Goal: Navigation & Orientation: Find specific page/section

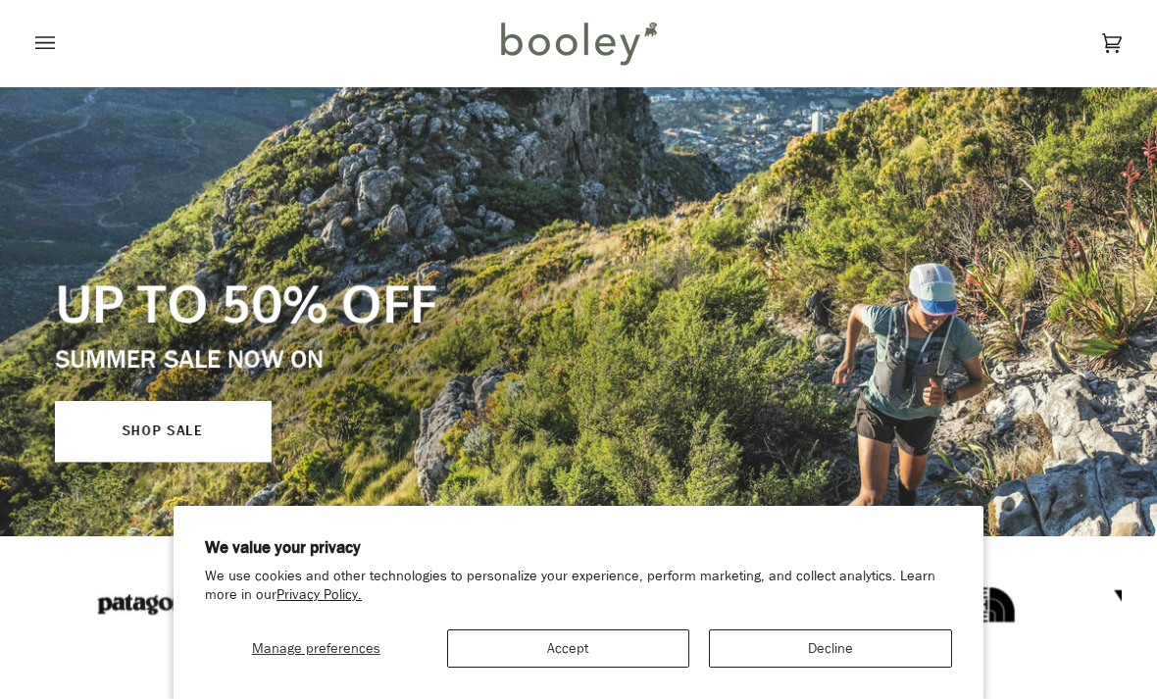
scroll to position [39, 0]
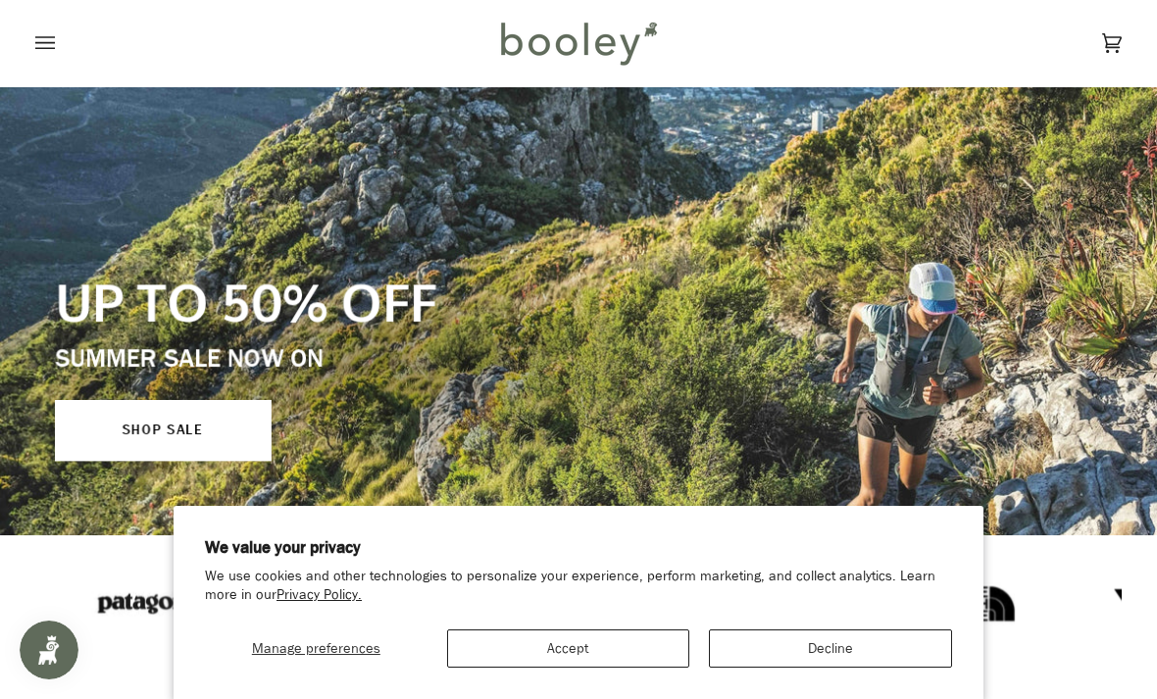
click at [841, 636] on button "Decline" at bounding box center [830, 648] width 243 height 38
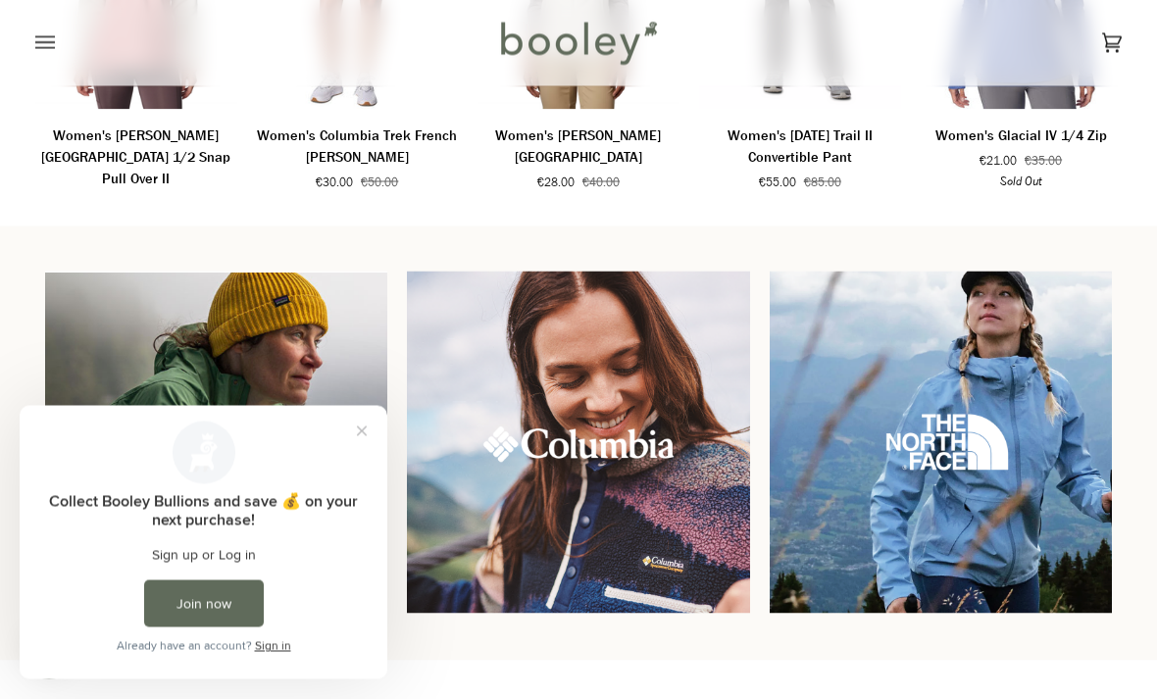
scroll to position [1385, 0]
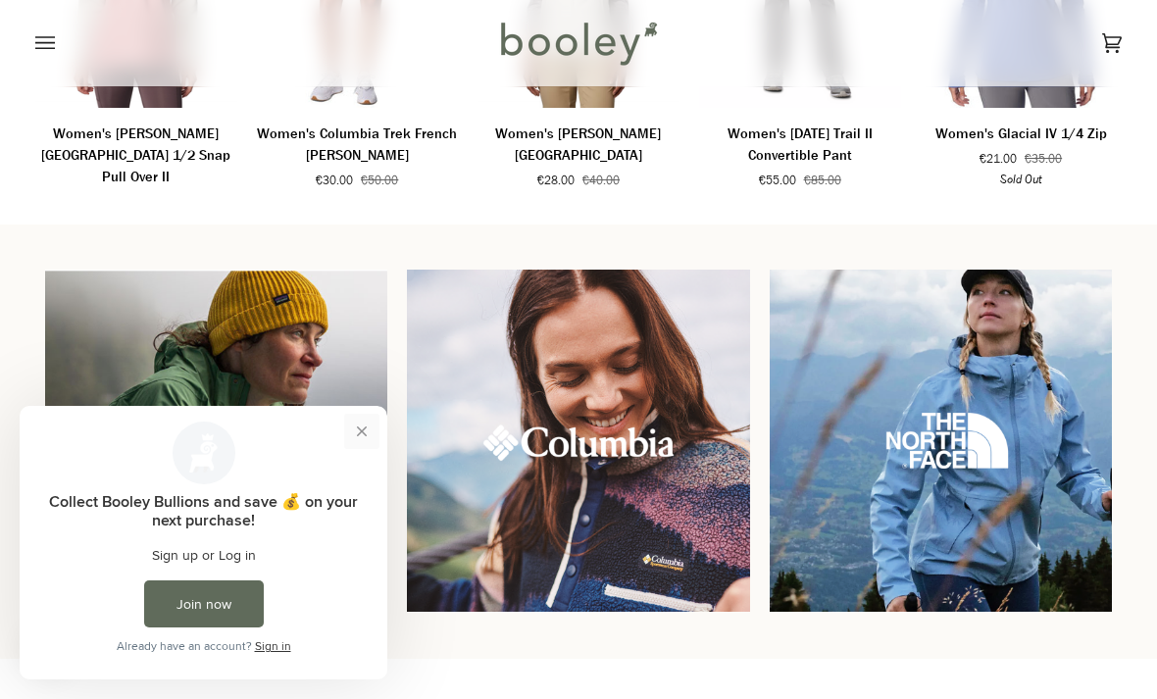
click at [368, 424] on button "Close prompt" at bounding box center [361, 431] width 35 height 35
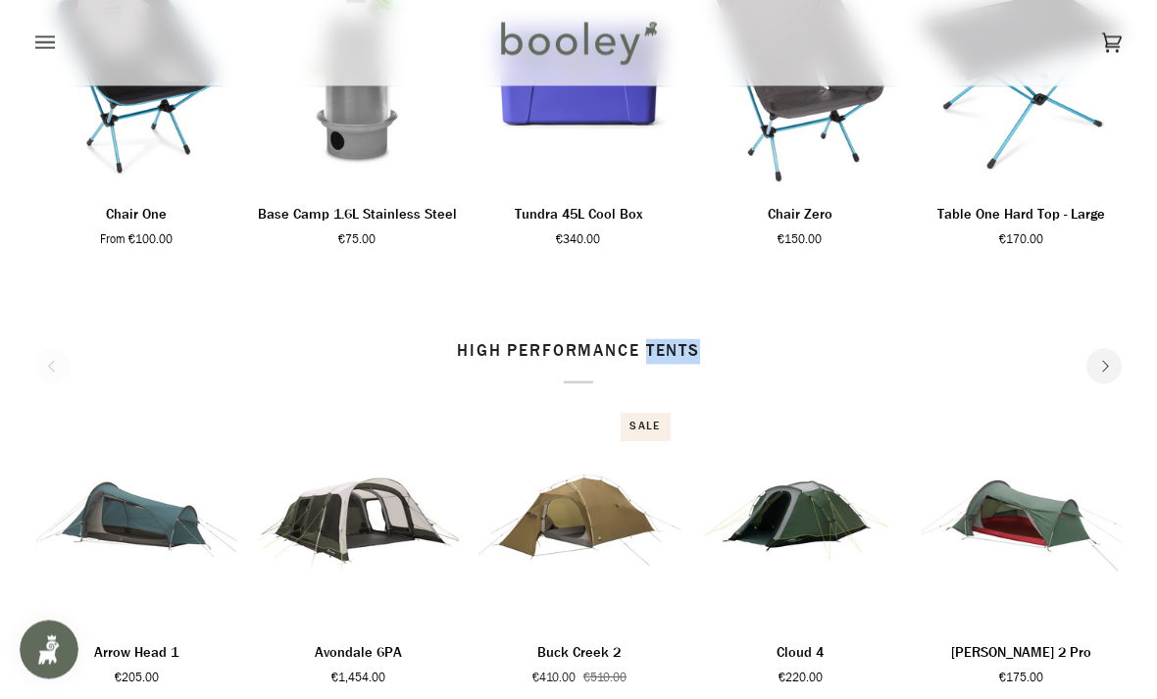
scroll to position [2183, 0]
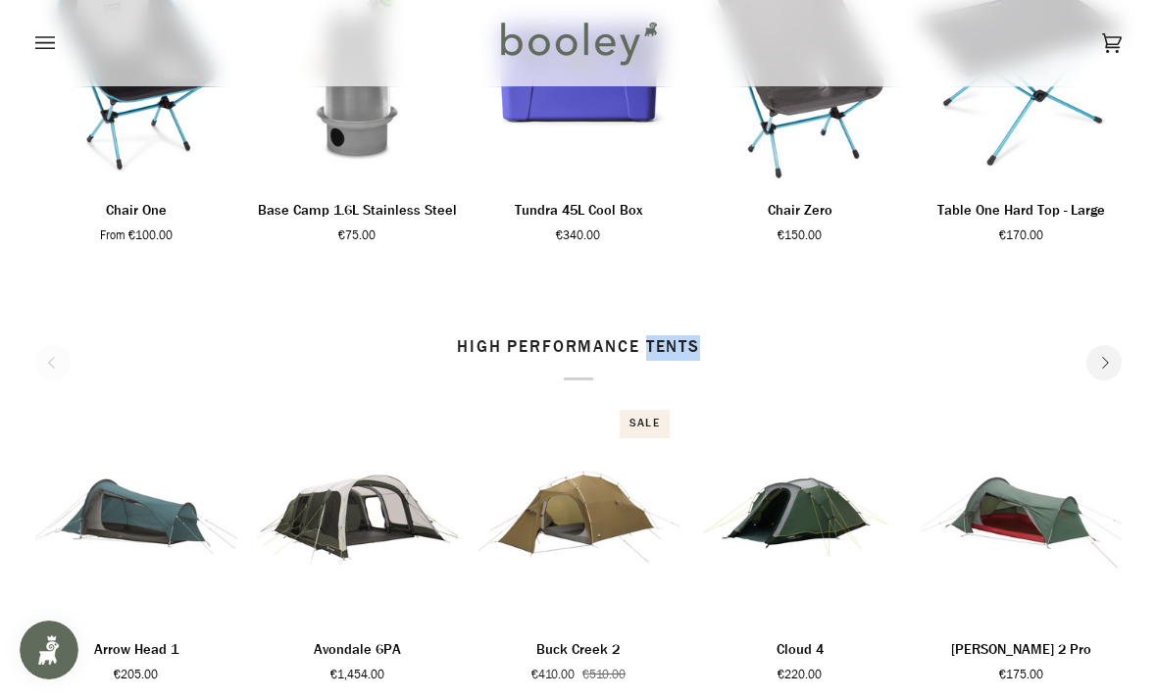
click at [254, 320] on div "high performance tents 1 2 3 4 5 6 Add to cart" at bounding box center [578, 519] width 1157 height 439
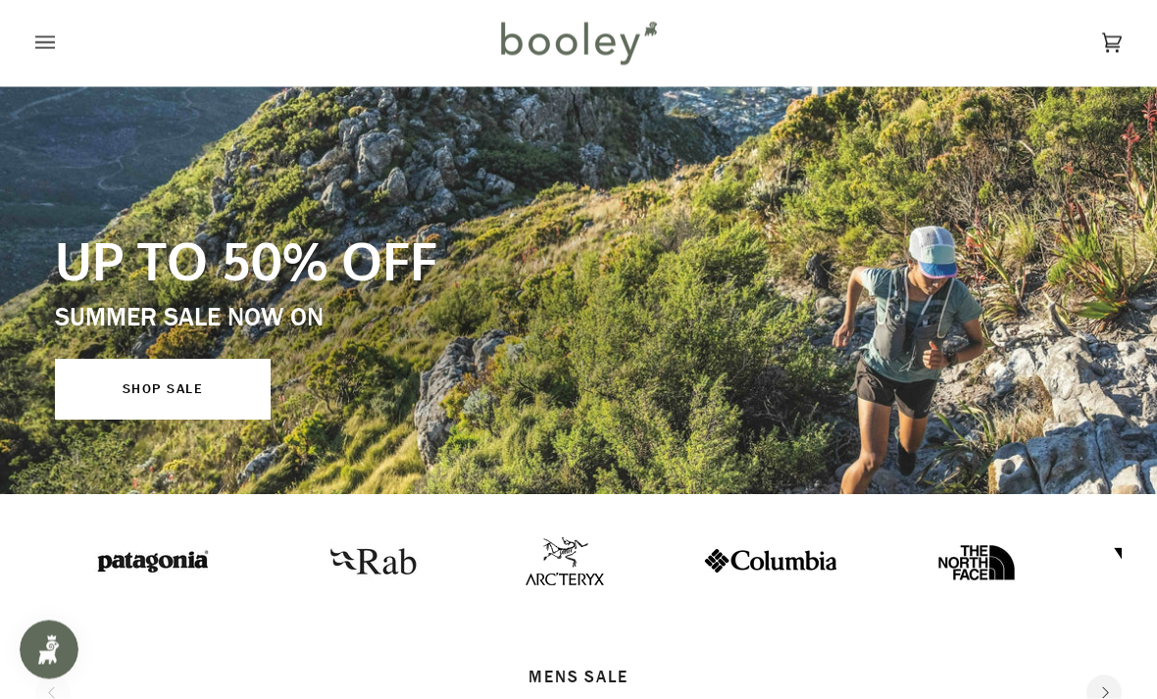
scroll to position [80, 0]
click at [1101, 690] on icon "Next" at bounding box center [1104, 692] width 13 height 13
click at [39, 28] on icon "Open menu" at bounding box center [45, 42] width 20 height 29
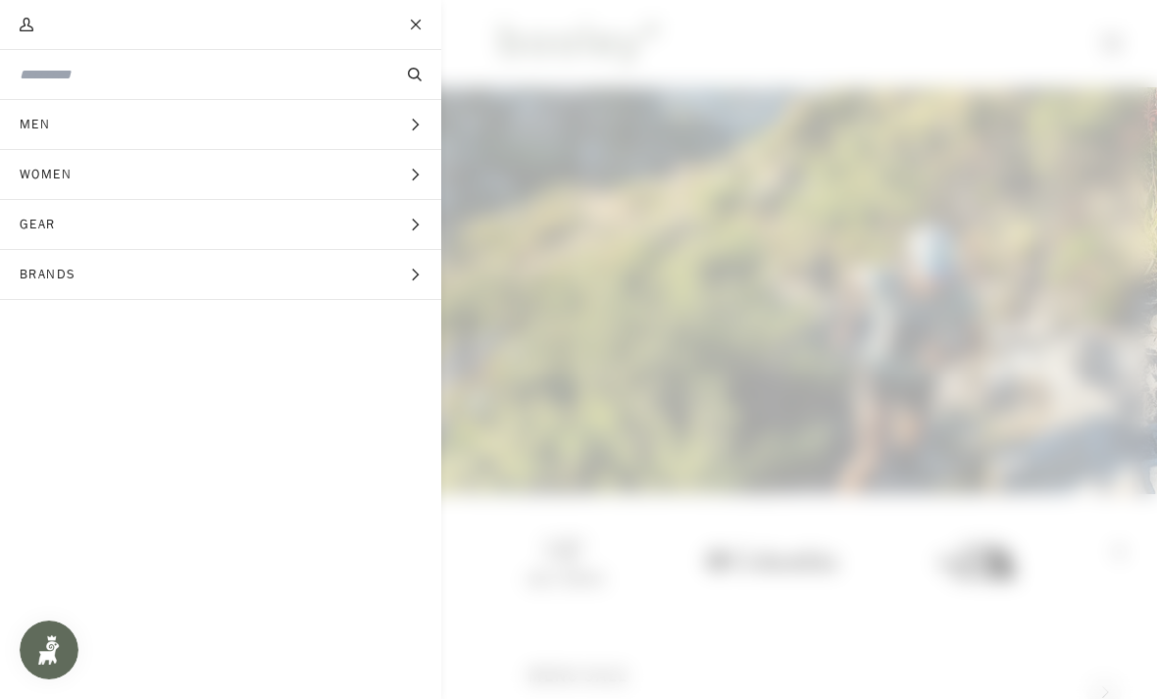
click at [1020, 698] on span "Main menu" at bounding box center [578, 349] width 1157 height 699
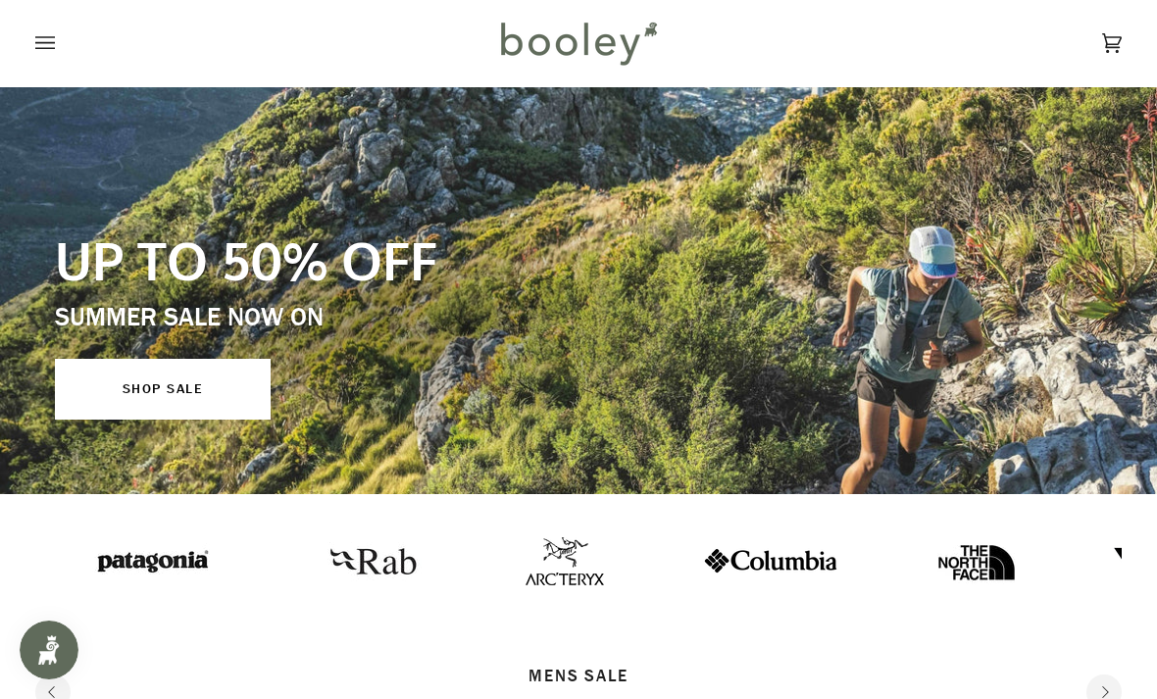
click at [27, 43] on div "Cart €0.00 (0) Men Footwear Boots Shoes Running Sandals & Slides Slippers Socks" at bounding box center [578, 43] width 1157 height 86
click at [79, 39] on button "Open menu" at bounding box center [64, 43] width 59 height 86
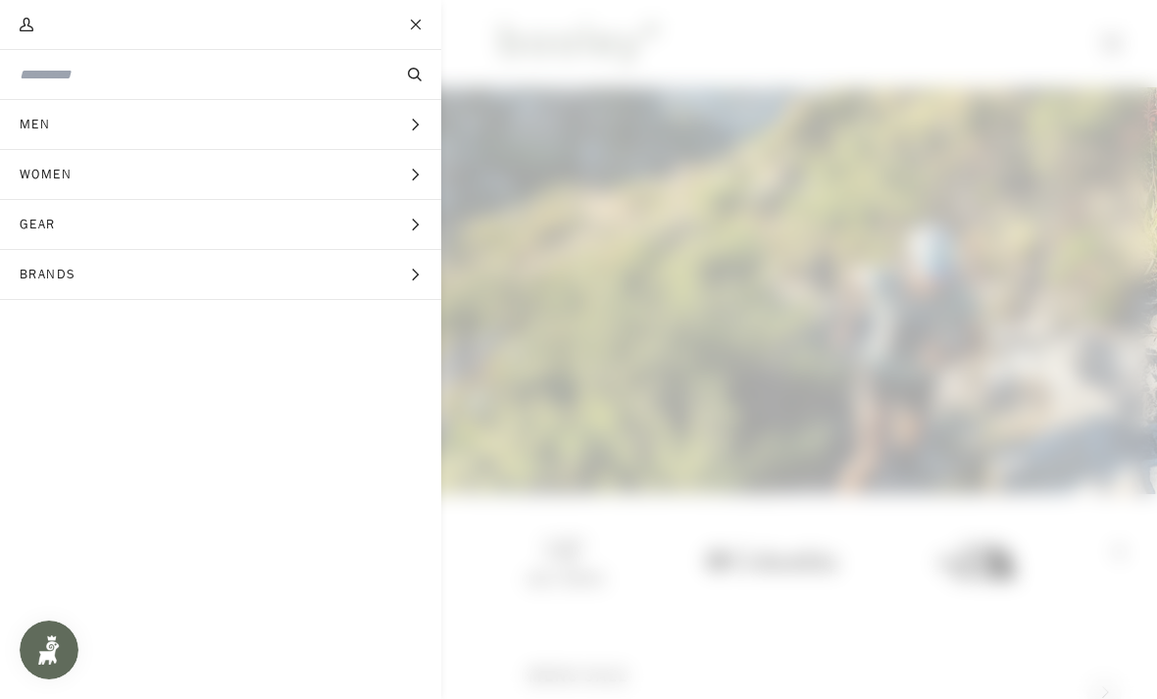
click at [44, 220] on span "Gear" at bounding box center [44, 224] width 89 height 49
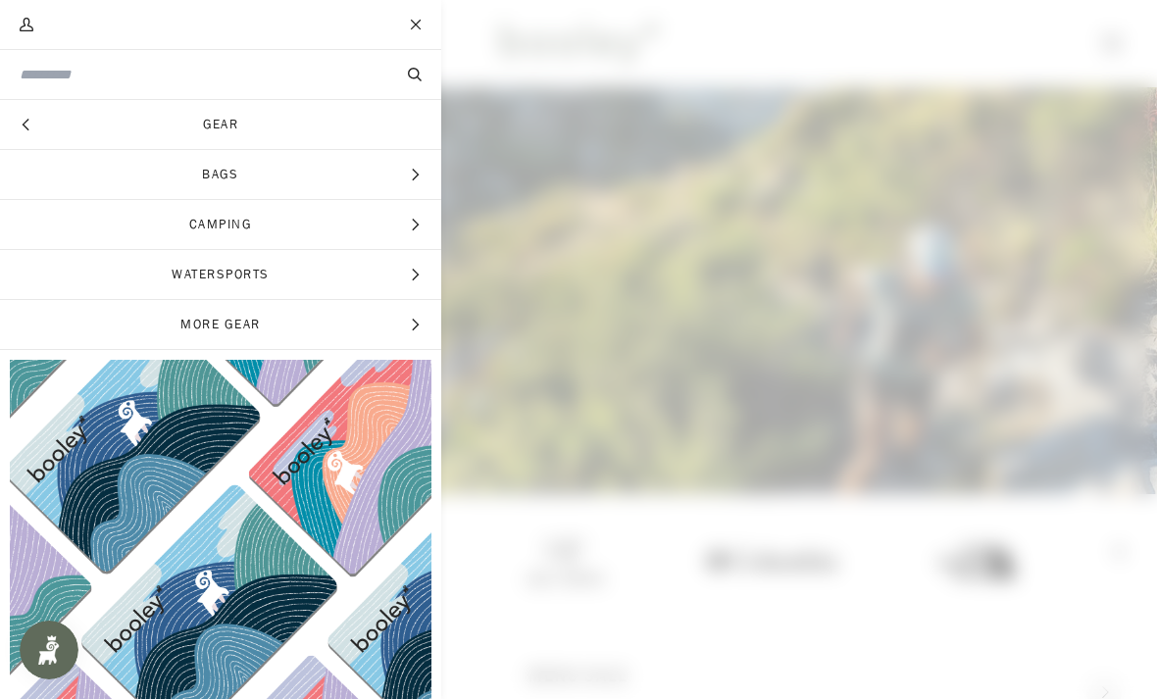
click at [153, 335] on span "More Gear" at bounding box center [220, 324] width 441 height 49
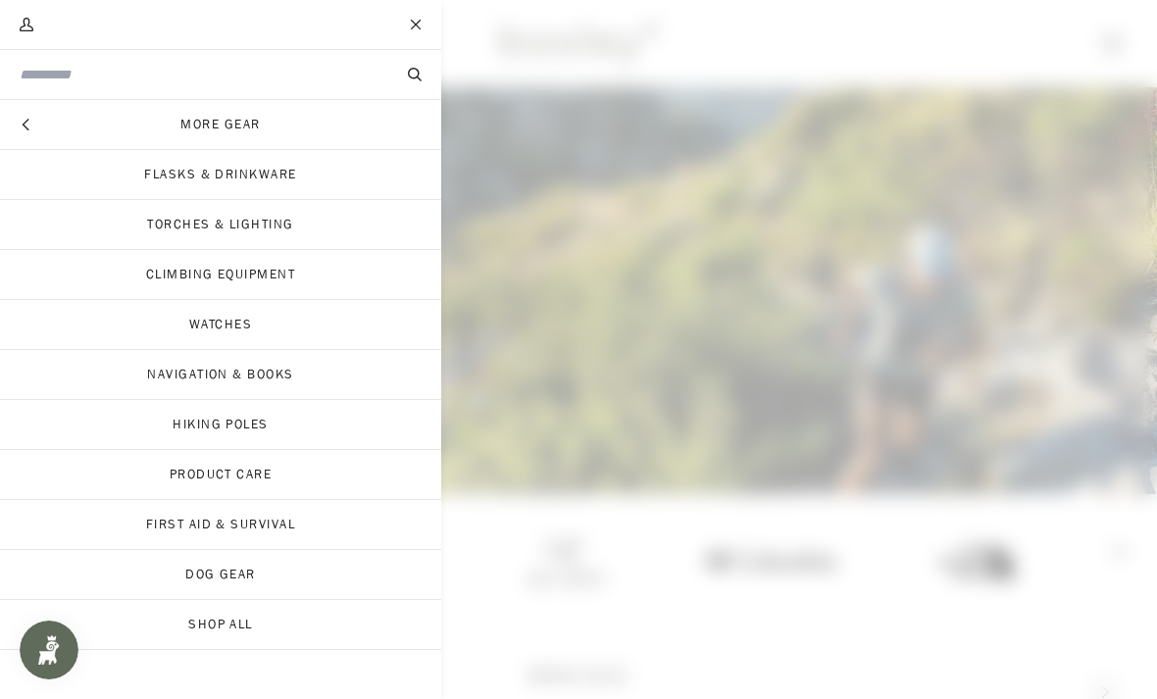
click at [56, 286] on link "Climbing Equipment" at bounding box center [220, 274] width 441 height 49
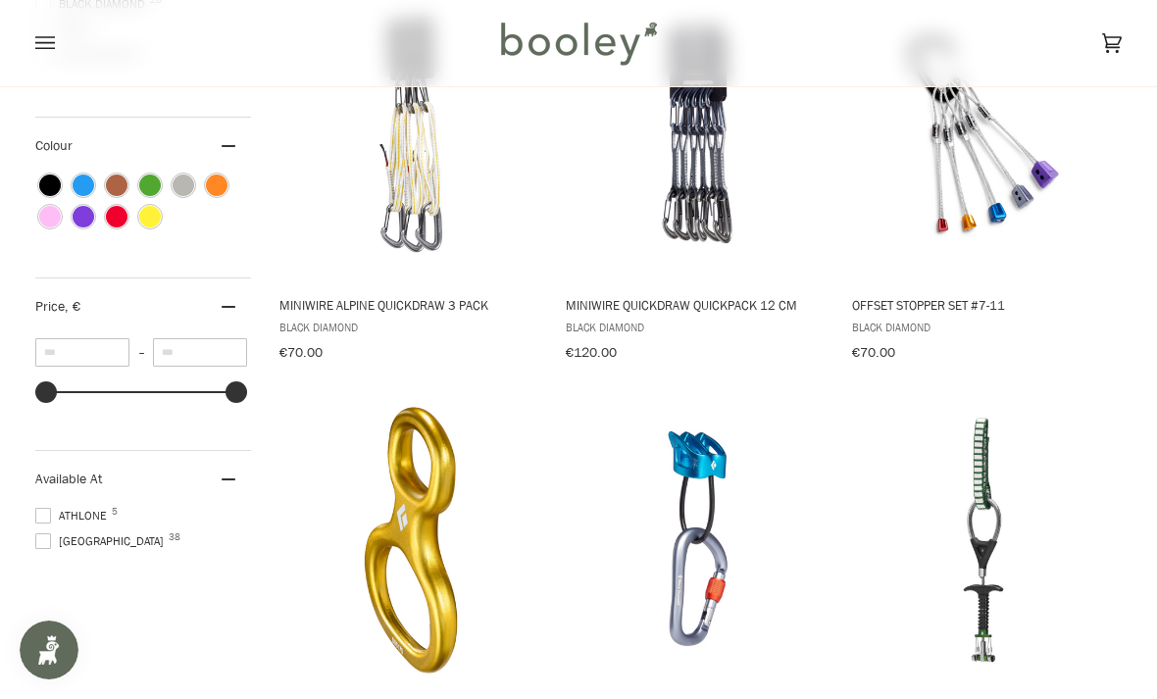
click at [38, 534] on span at bounding box center [43, 541] width 16 height 16
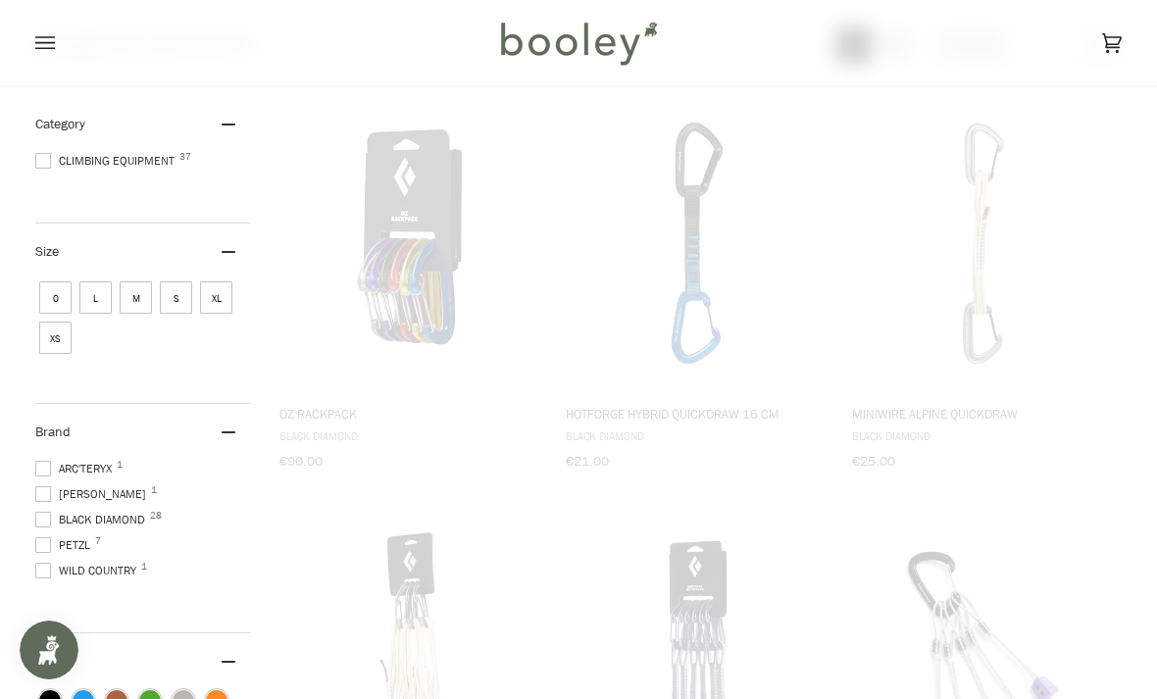
scroll to position [1, 0]
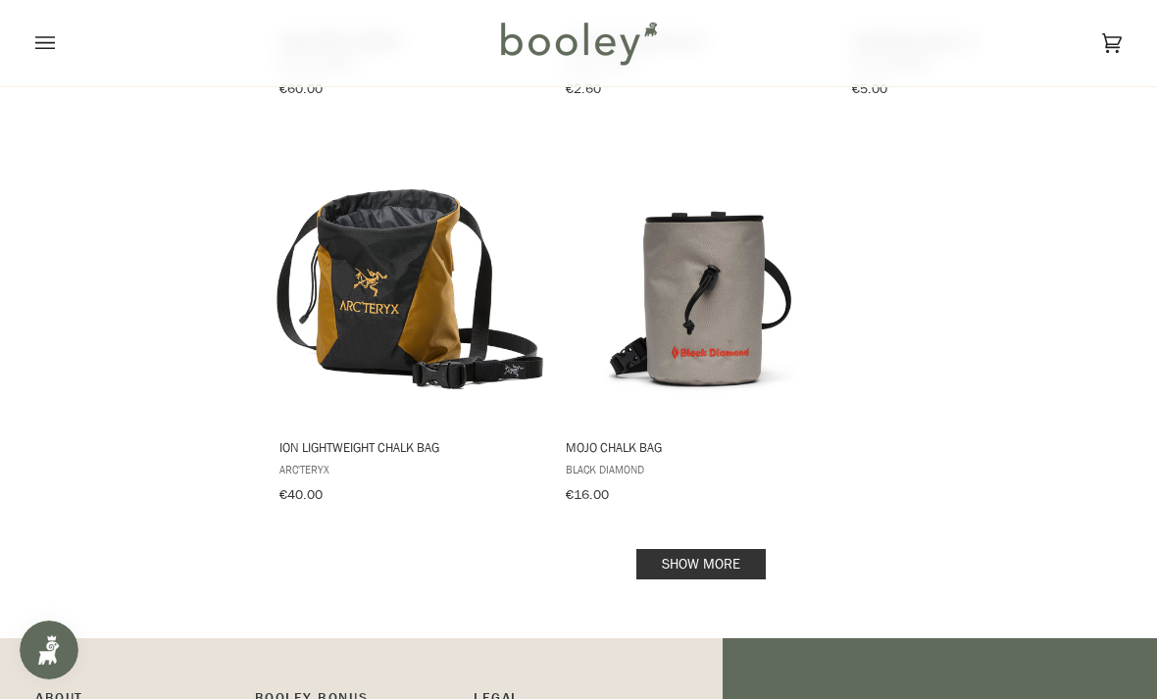
scroll to position [2632, 0]
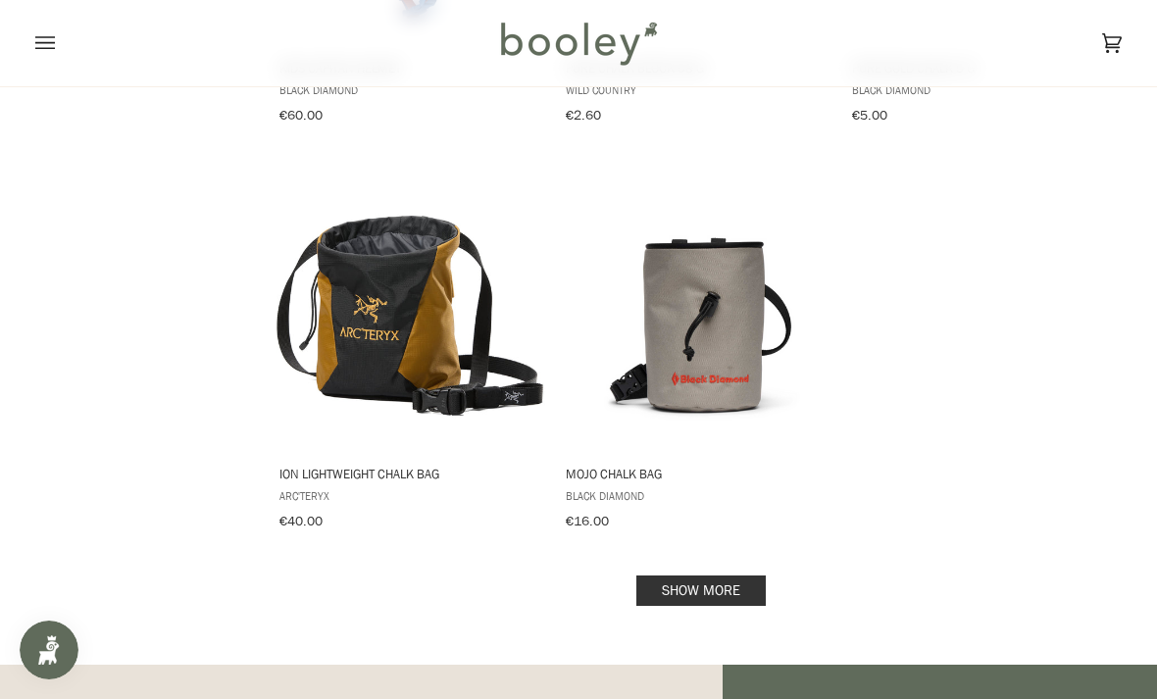
click at [727, 579] on link "Show more" at bounding box center [700, 591] width 129 height 30
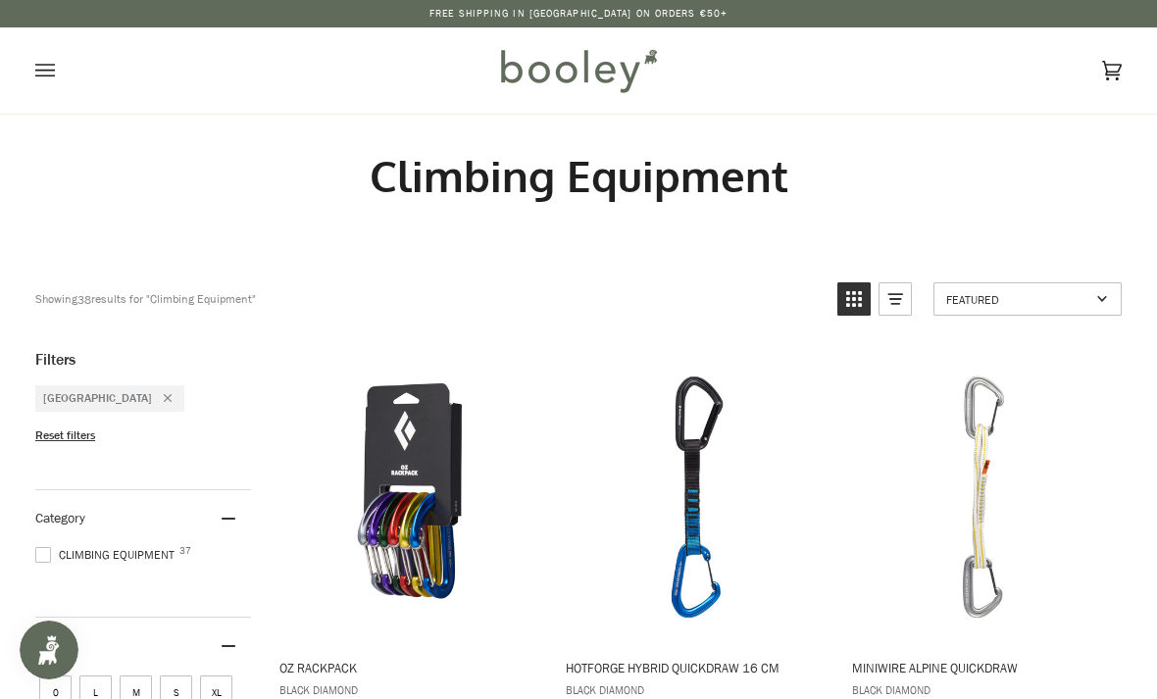
click at [39, 74] on icon "Open menu" at bounding box center [45, 70] width 20 height 29
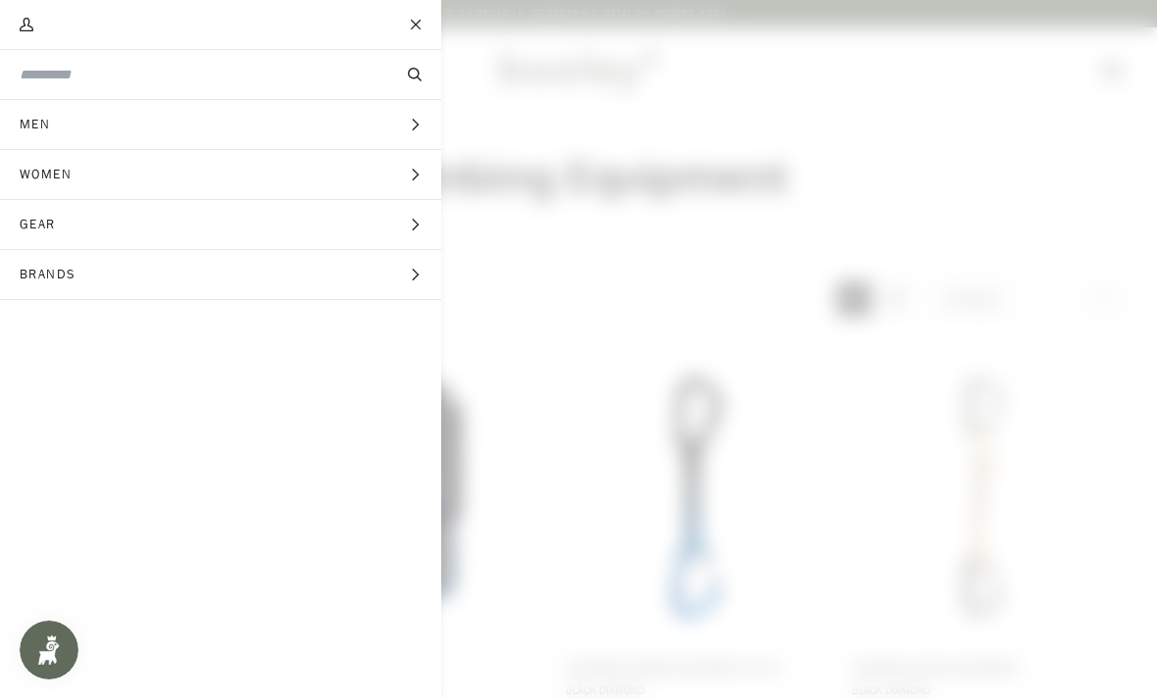
click at [25, 223] on span "Gear" at bounding box center [44, 224] width 89 height 49
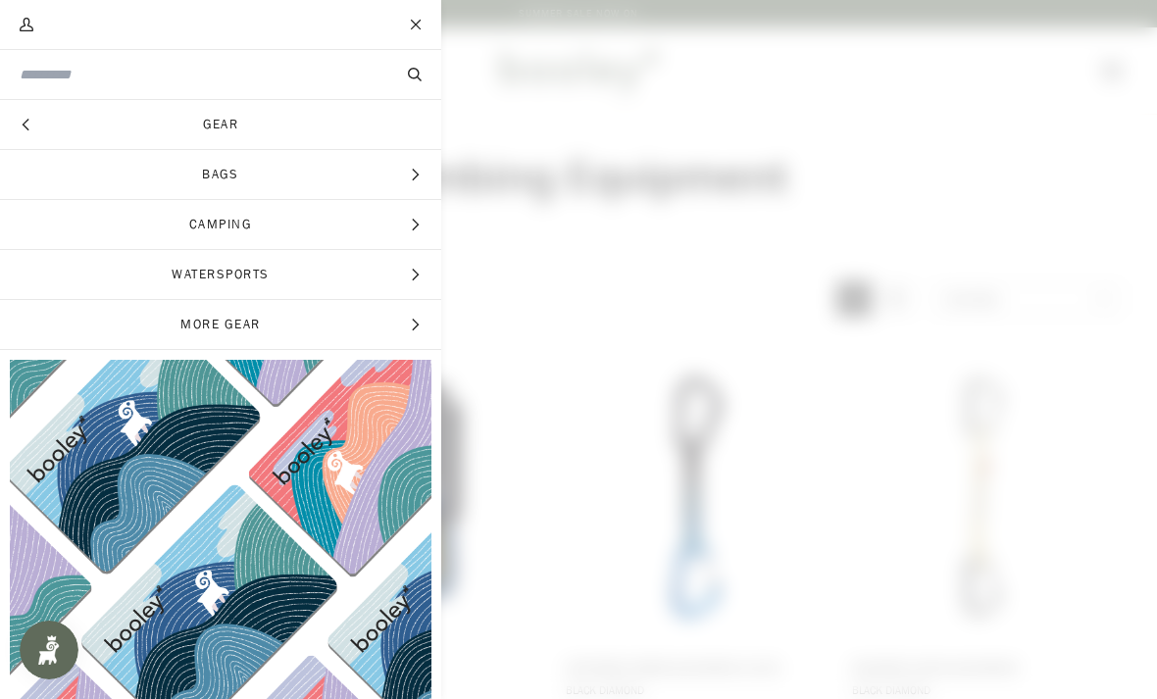
click at [395, 332] on span "More Gear" at bounding box center [220, 324] width 441 height 49
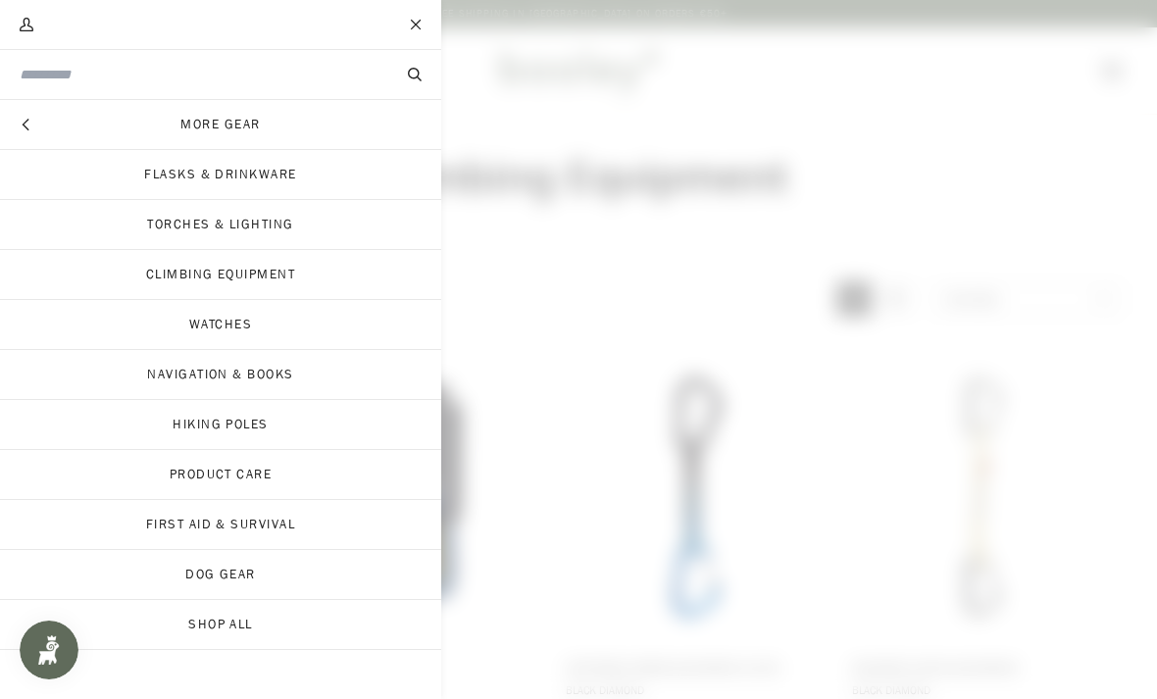
click at [267, 568] on link "Dog Gear" at bounding box center [220, 574] width 441 height 49
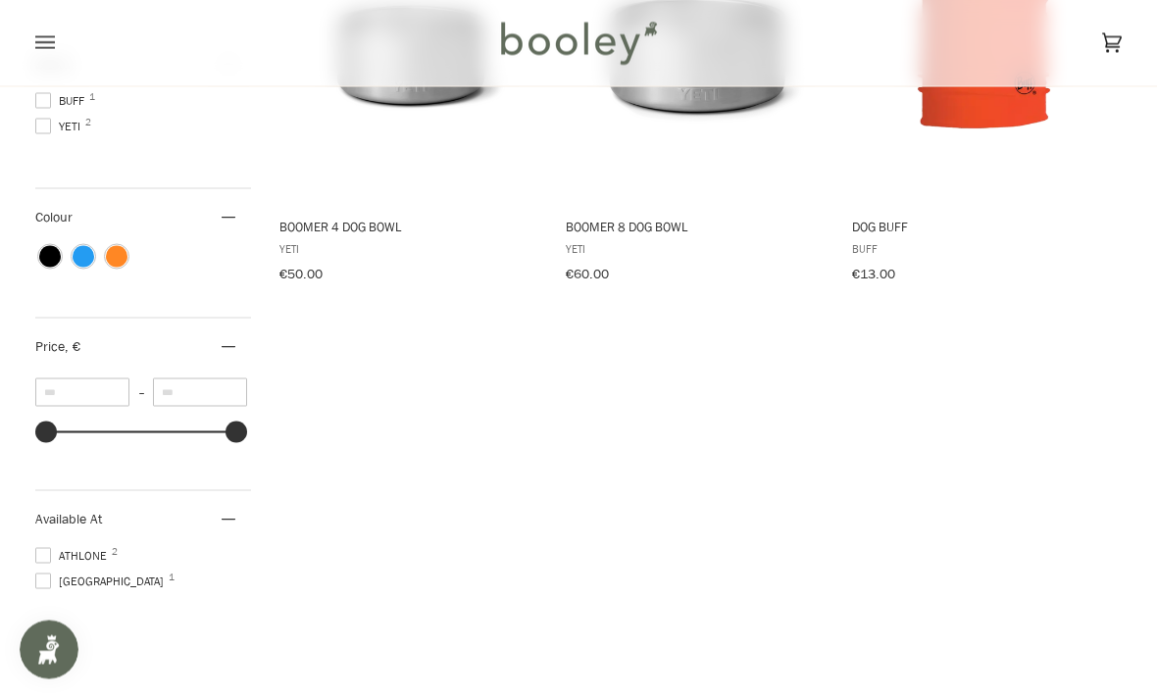
scroll to position [455, 0]
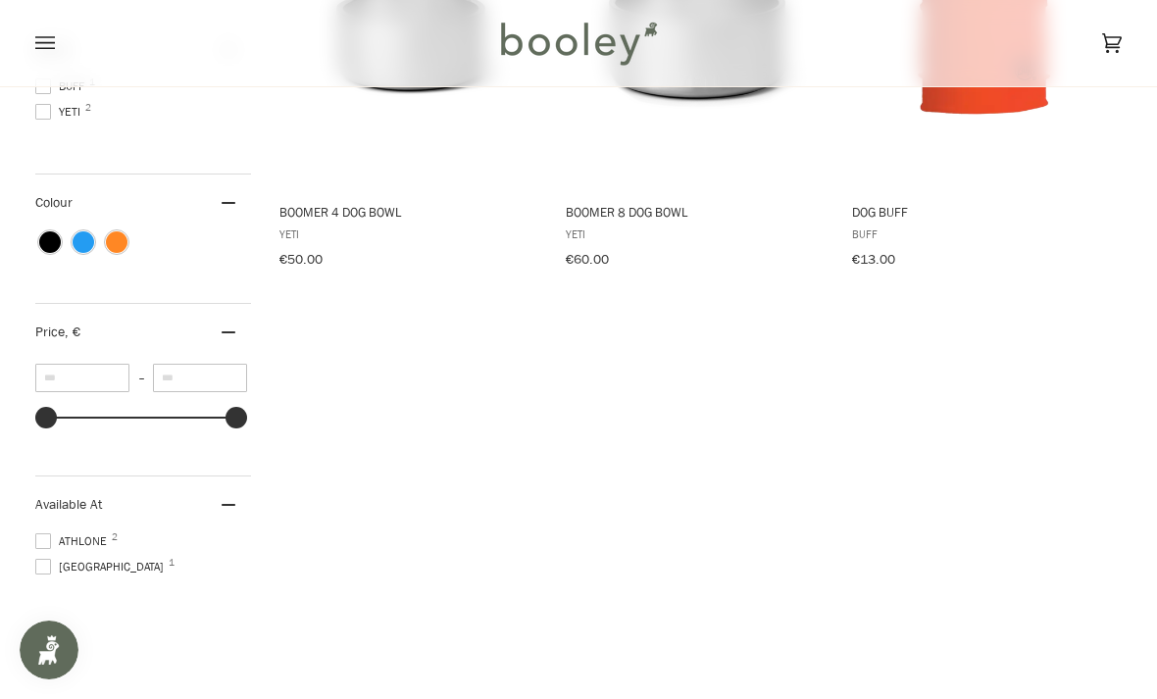
click at [44, 564] on span at bounding box center [43, 567] width 16 height 16
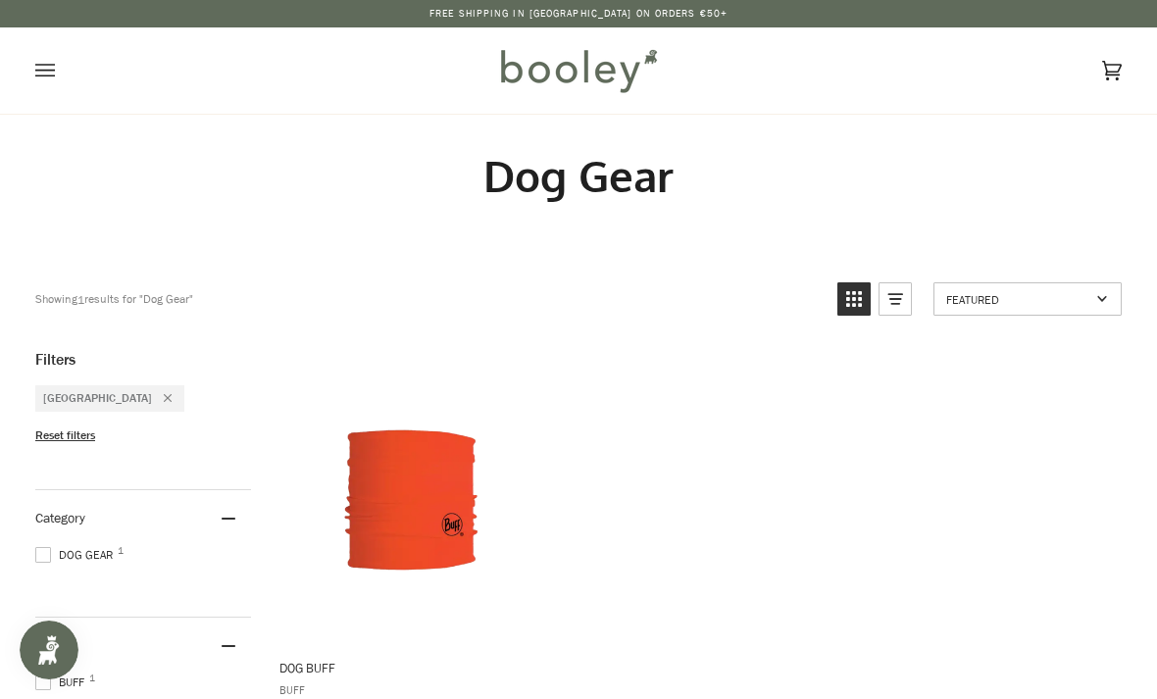
click at [37, 71] on icon "Open menu" at bounding box center [45, 70] width 20 height 13
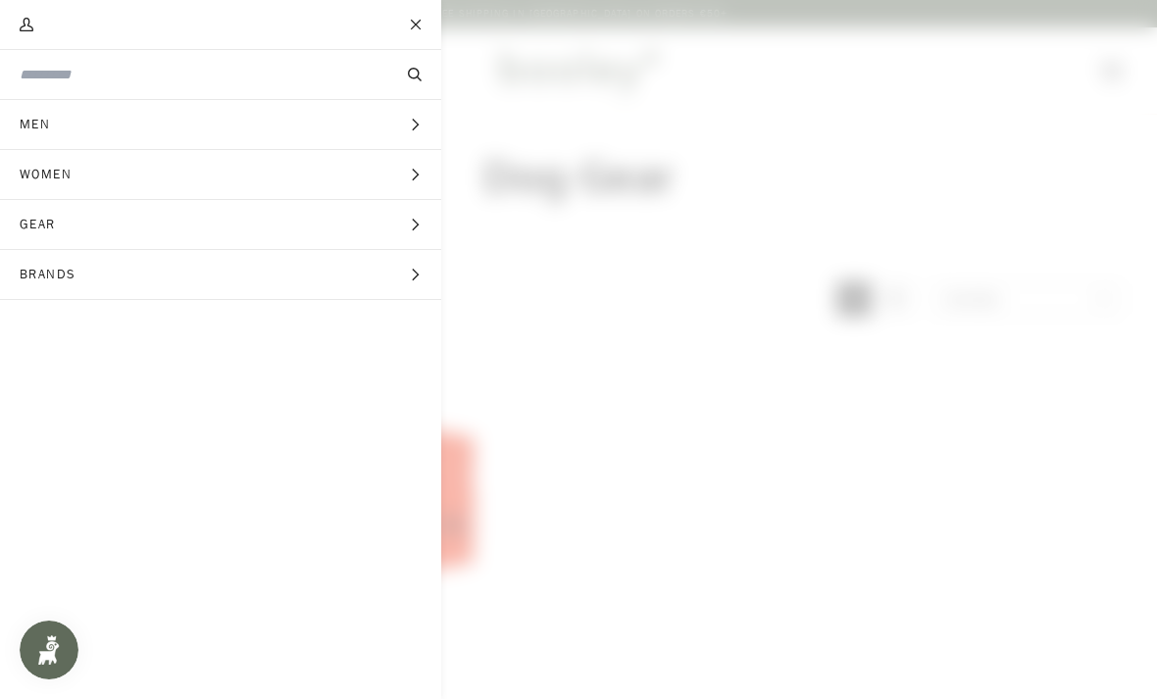
click at [34, 217] on span "Gear" at bounding box center [44, 224] width 89 height 49
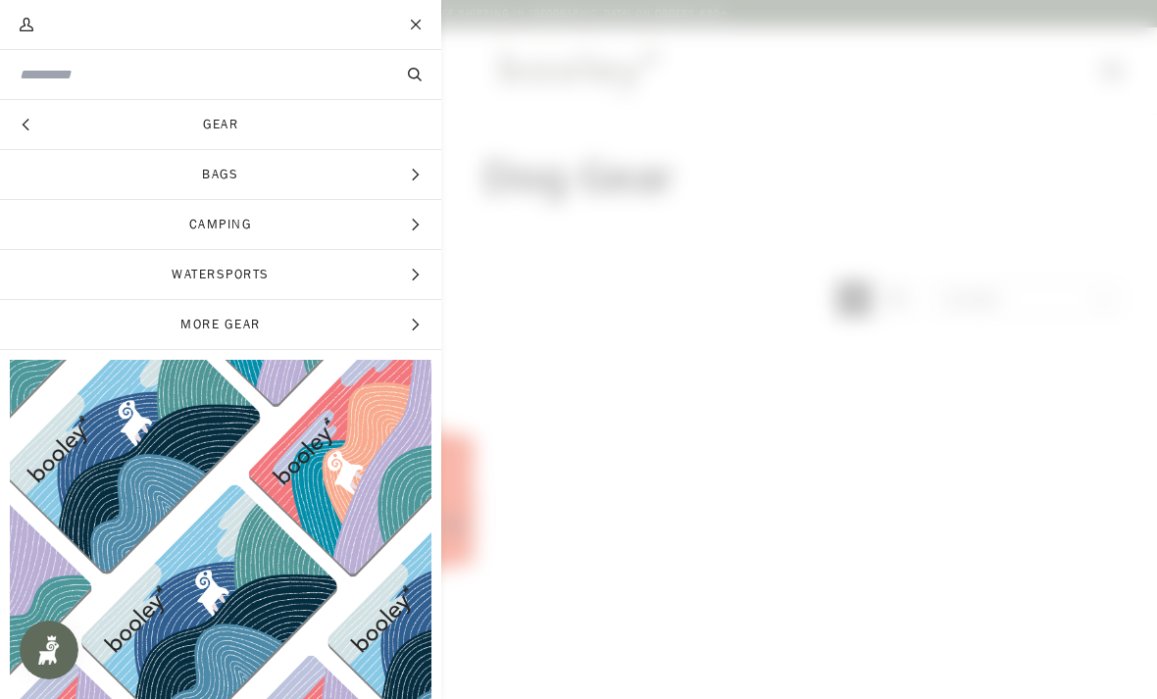
click at [372, 331] on span "More Gear" at bounding box center [220, 324] width 441 height 49
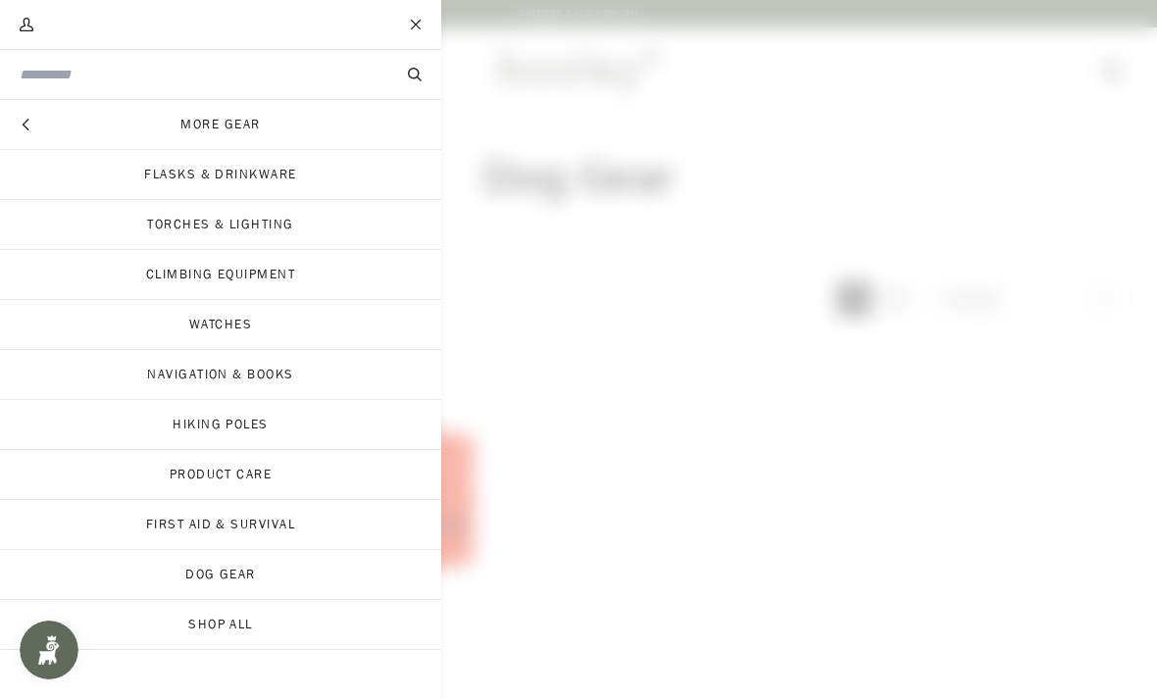
click at [313, 317] on link "Watches" at bounding box center [220, 324] width 441 height 49
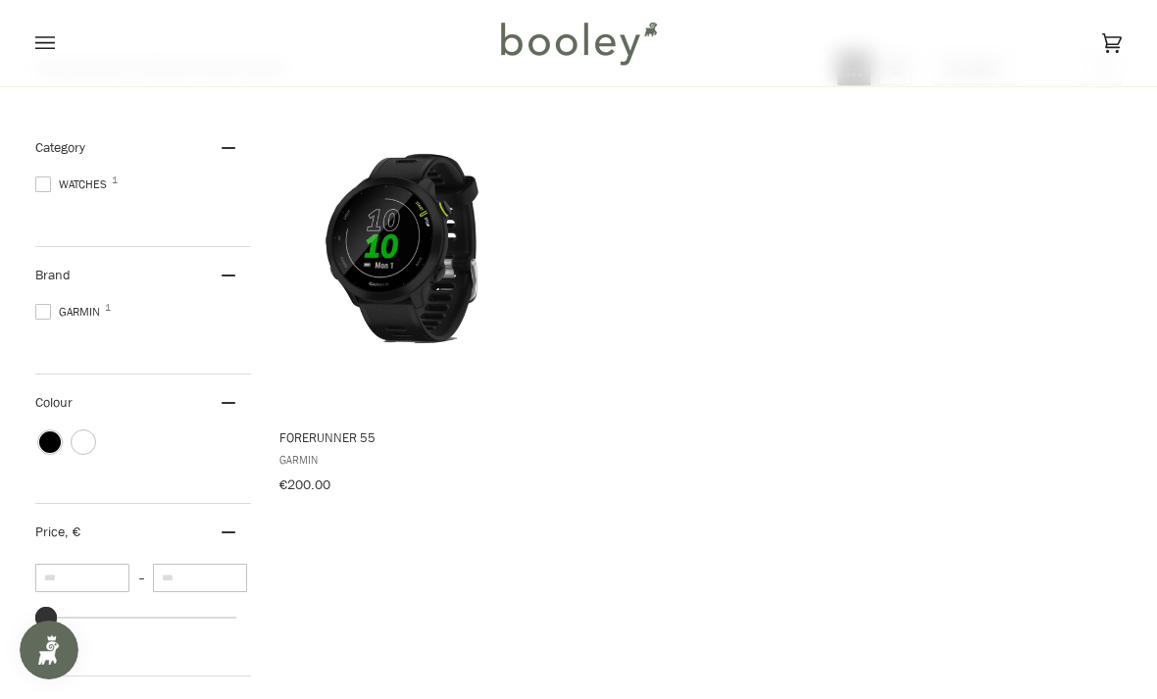
scroll to position [176, 0]
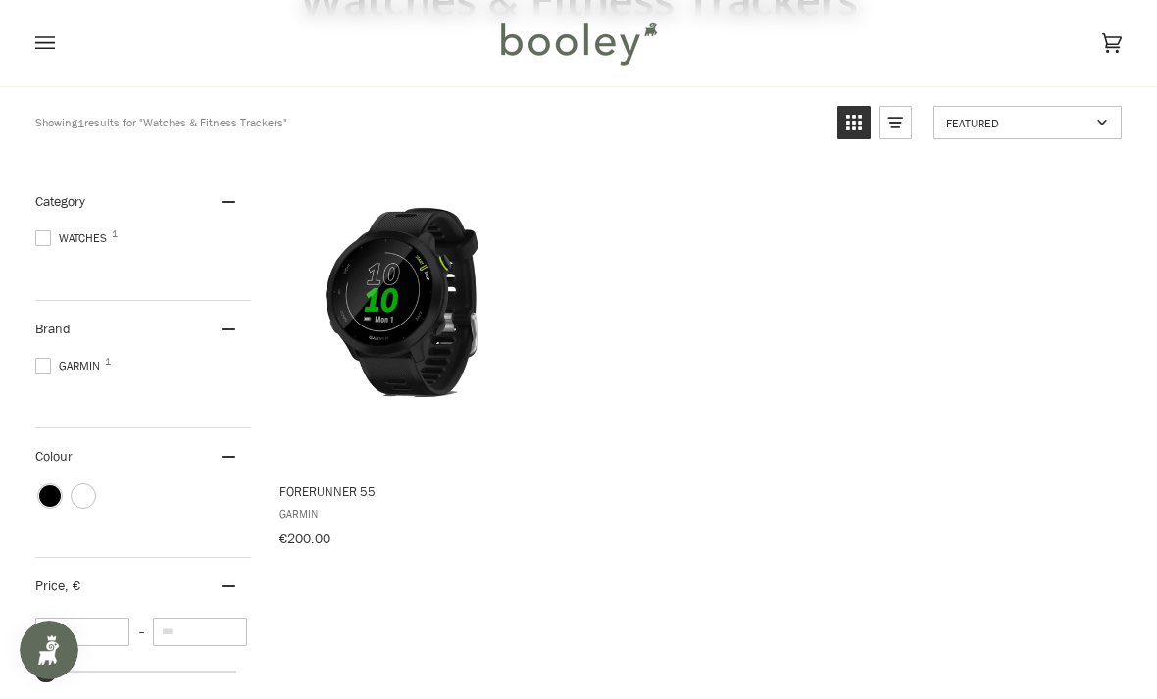
click at [81, 504] on span "Colour: White" at bounding box center [84, 496] width 22 height 22
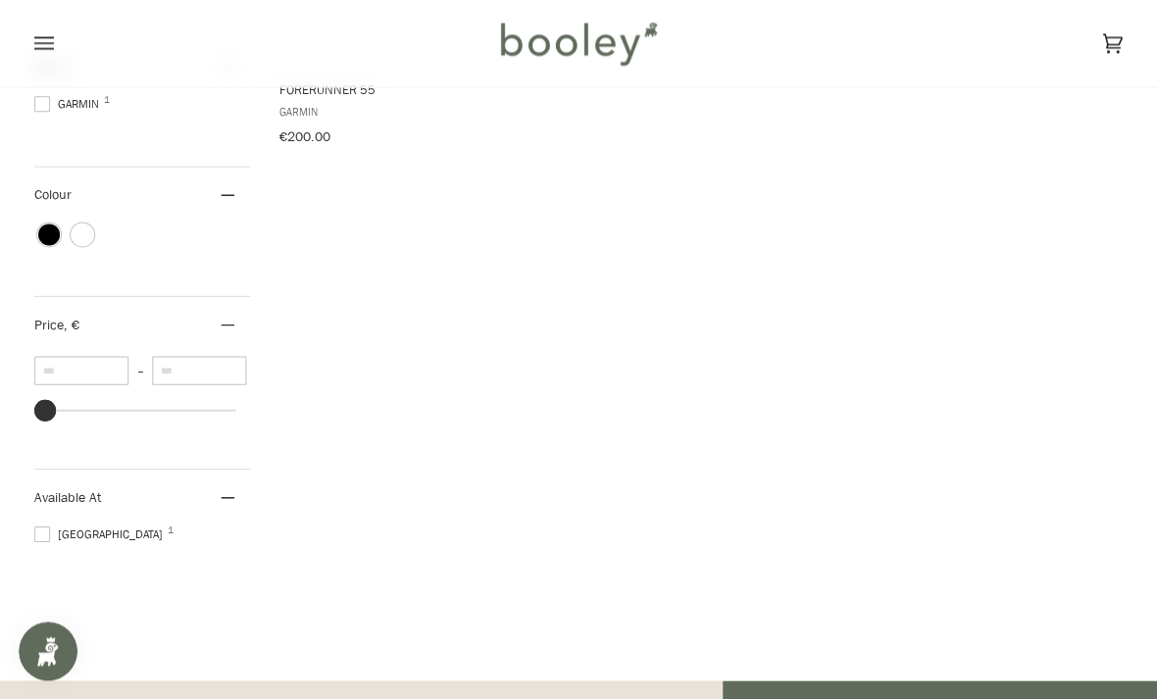
scroll to position [573, 0]
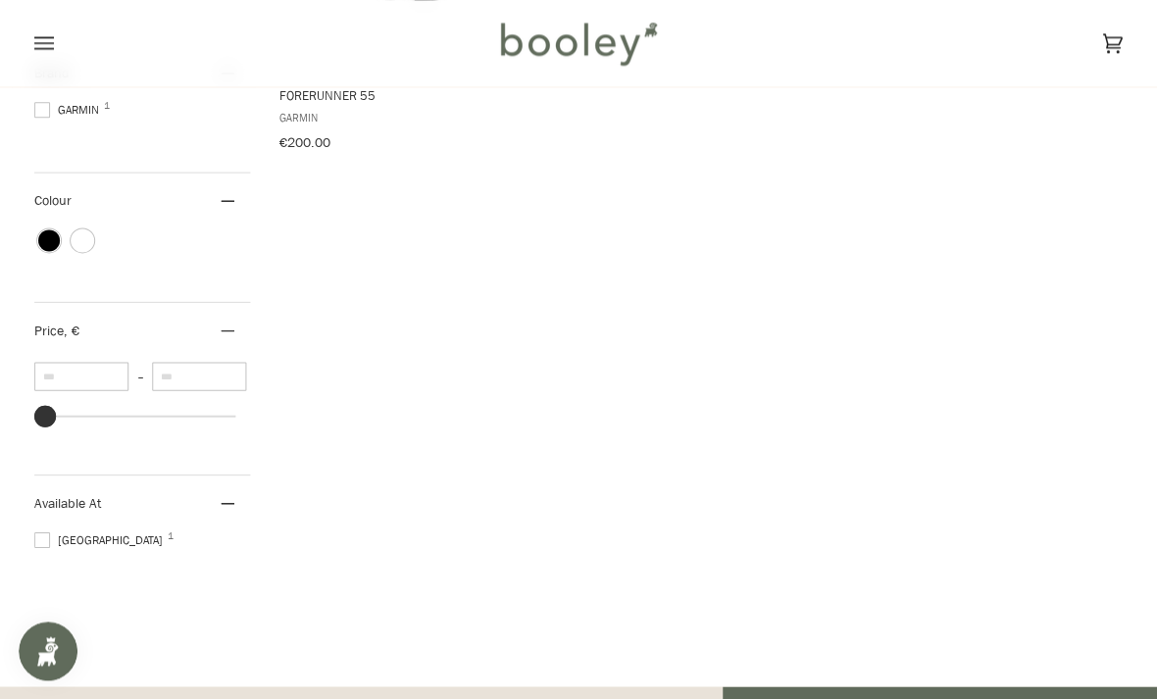
click at [41, 541] on span at bounding box center [43, 539] width 16 height 16
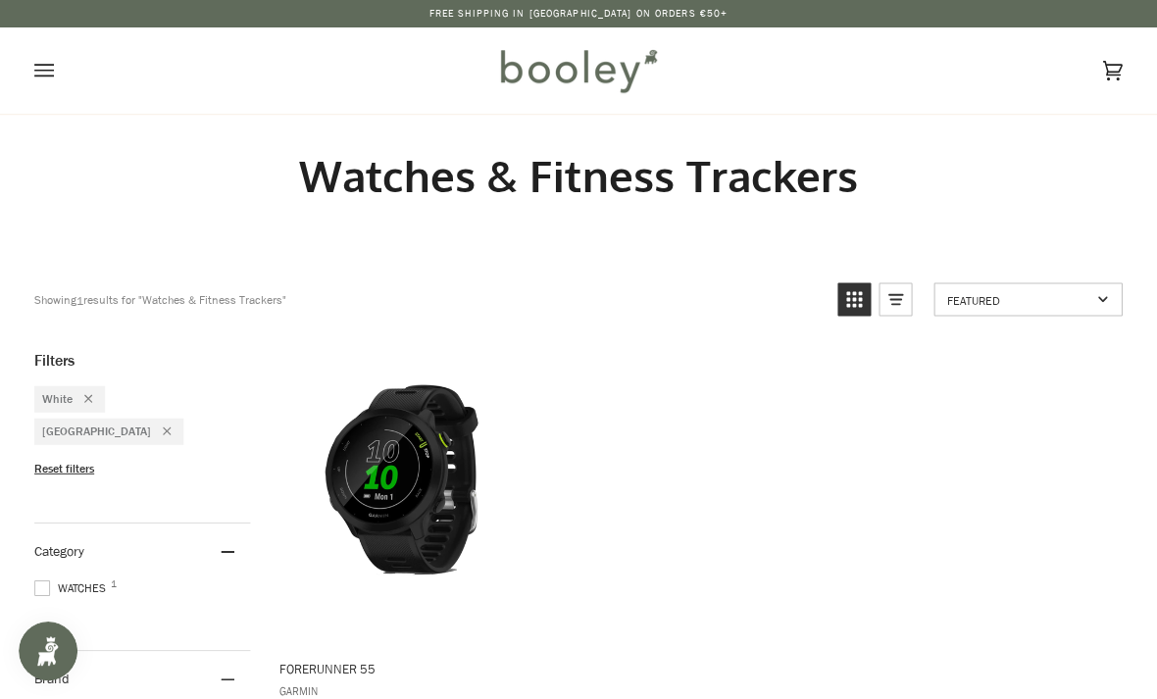
click at [46, 63] on icon "Open menu" at bounding box center [45, 70] width 20 height 29
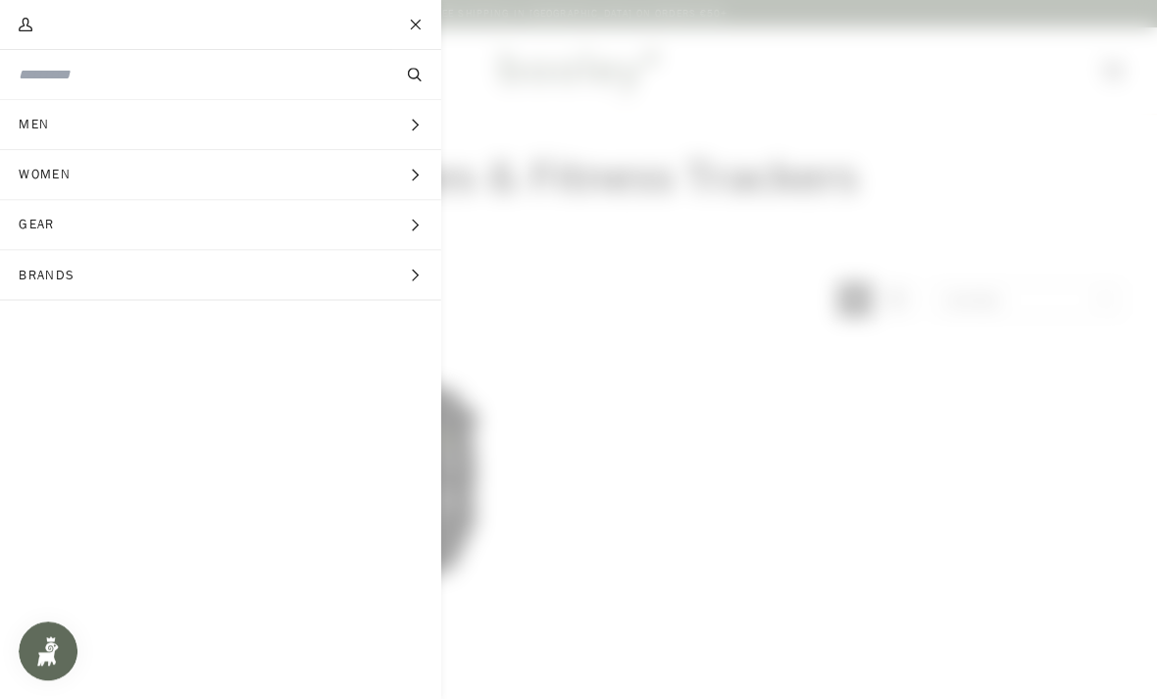
click at [851, 425] on span "Main menu" at bounding box center [578, 349] width 1157 height 699
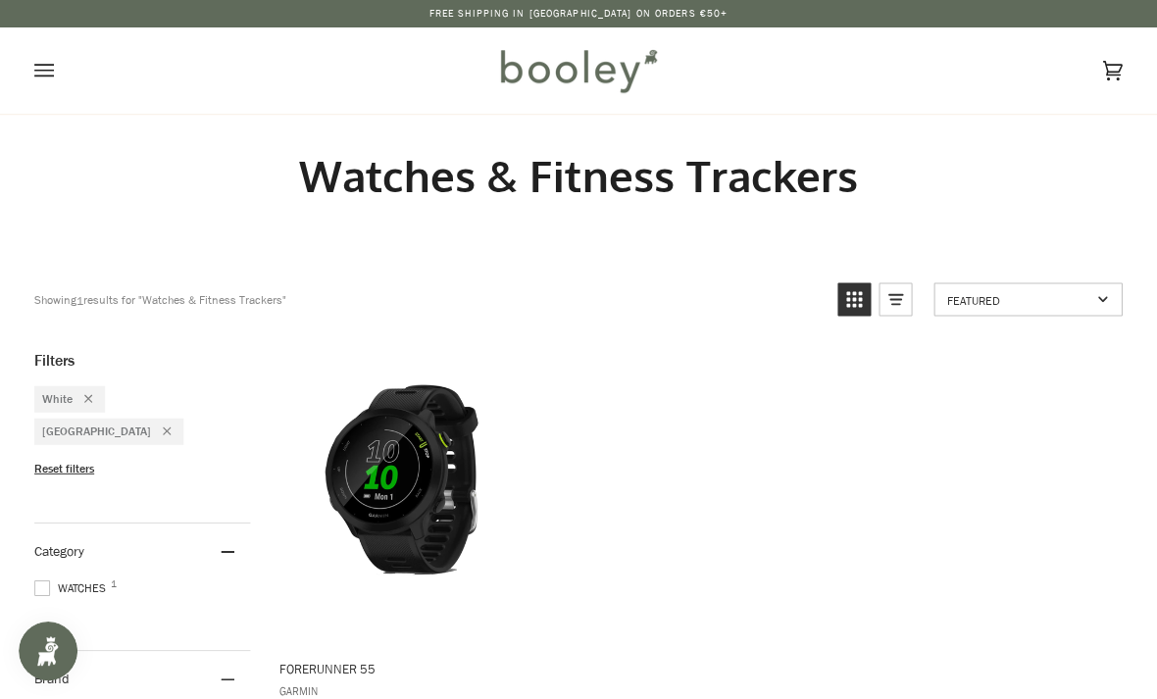
click at [86, 398] on icon "Remove filter: White" at bounding box center [89, 398] width 8 height 8
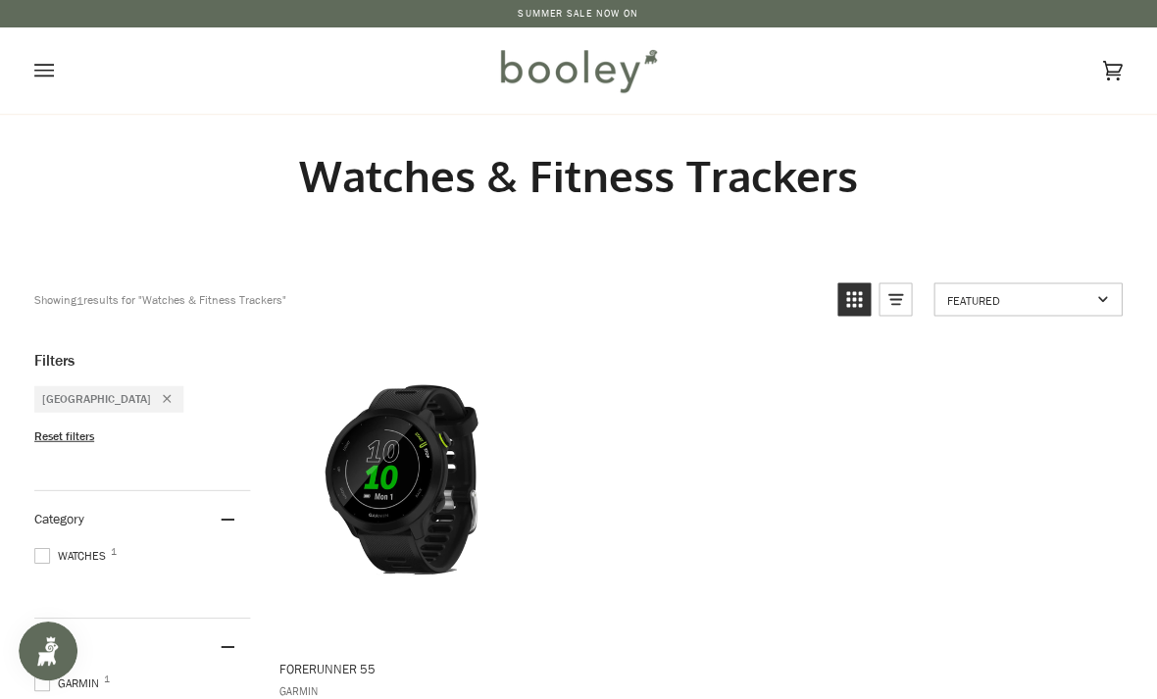
click at [45, 58] on icon "Open menu" at bounding box center [45, 70] width 20 height 29
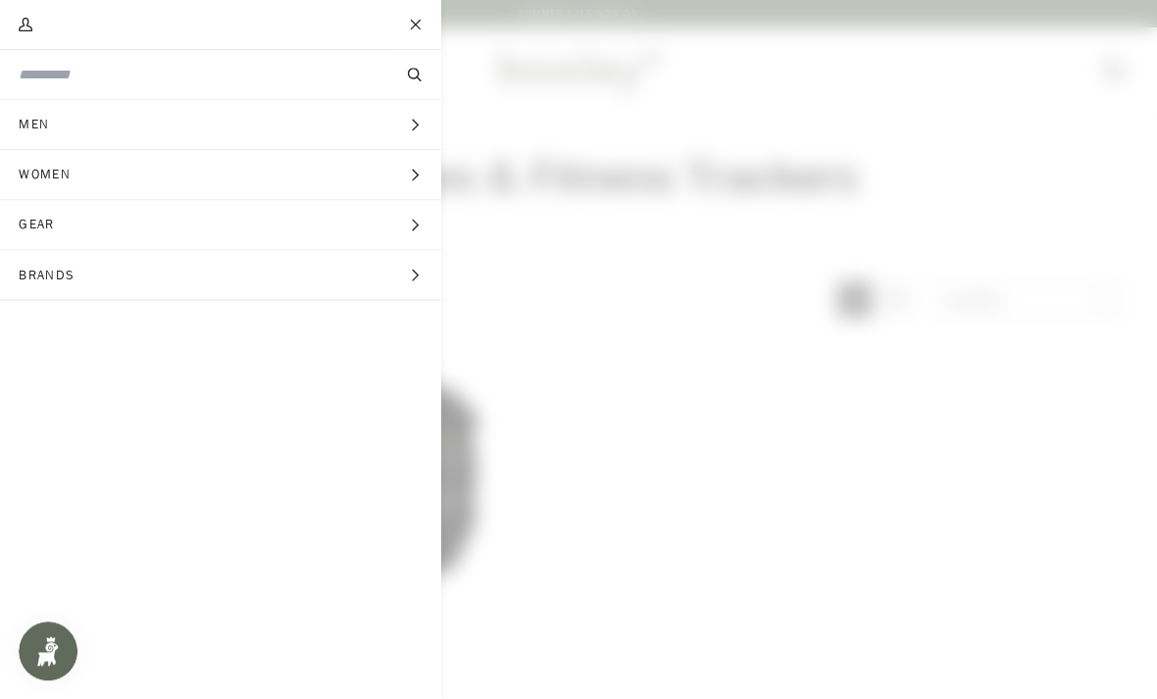
click at [42, 214] on span "Gear" at bounding box center [44, 224] width 89 height 49
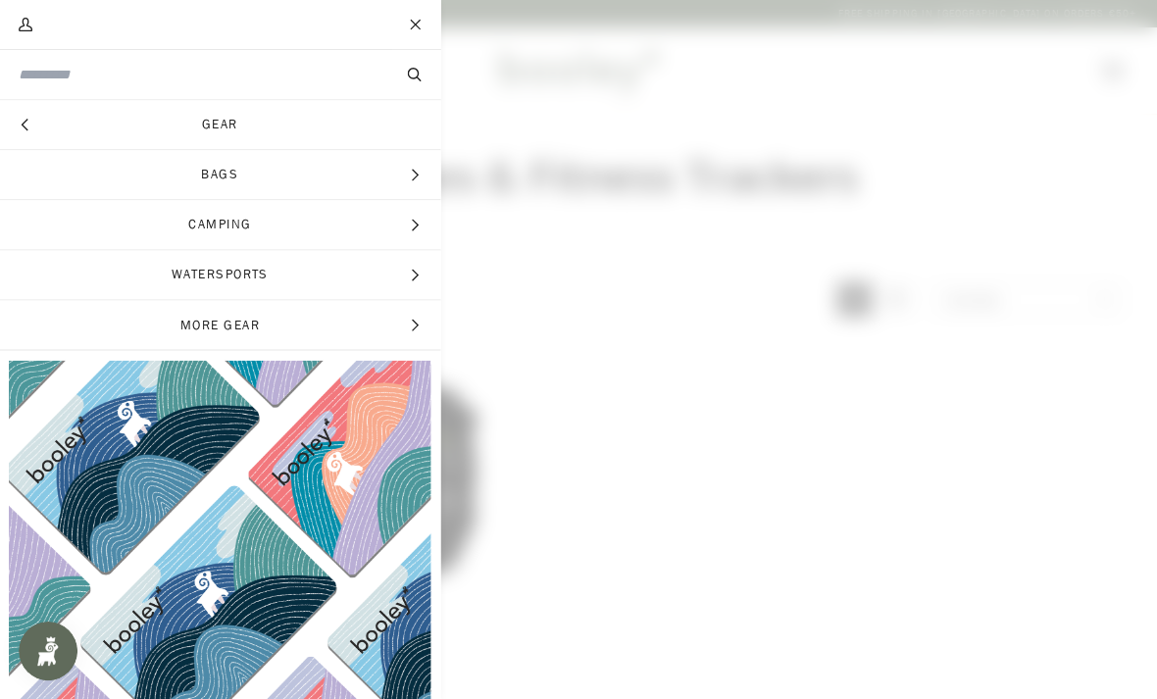
click at [404, 336] on span "More Gear" at bounding box center [220, 324] width 441 height 49
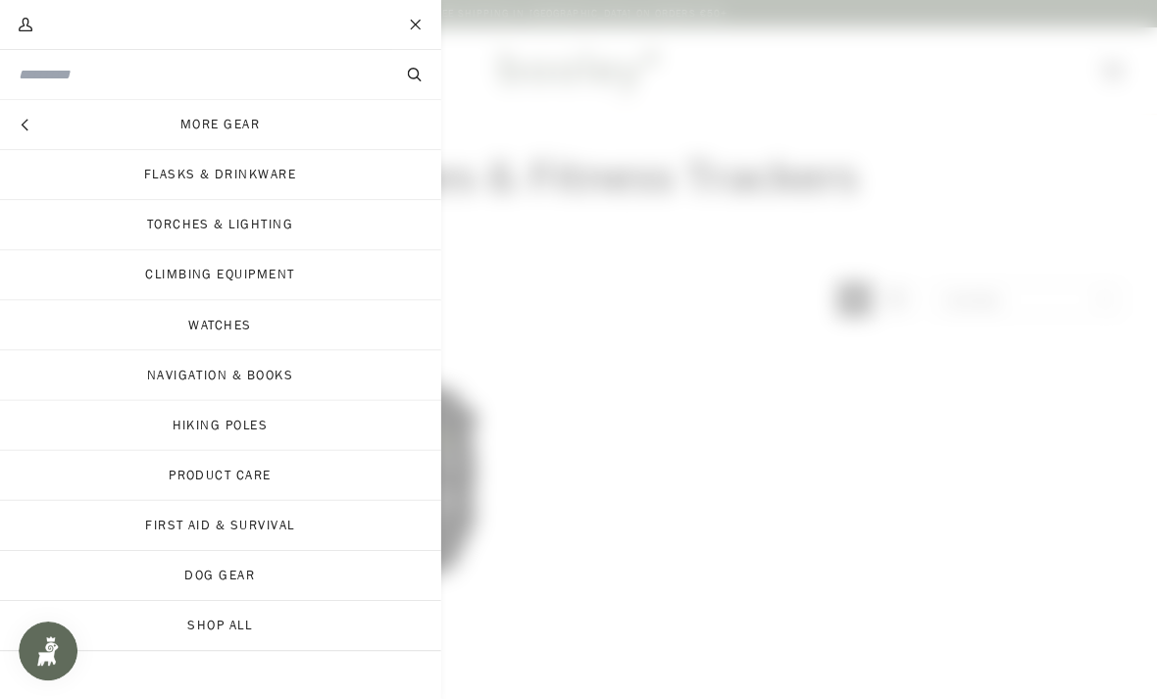
click at [383, 521] on link "First Aid & Survival" at bounding box center [220, 524] width 441 height 49
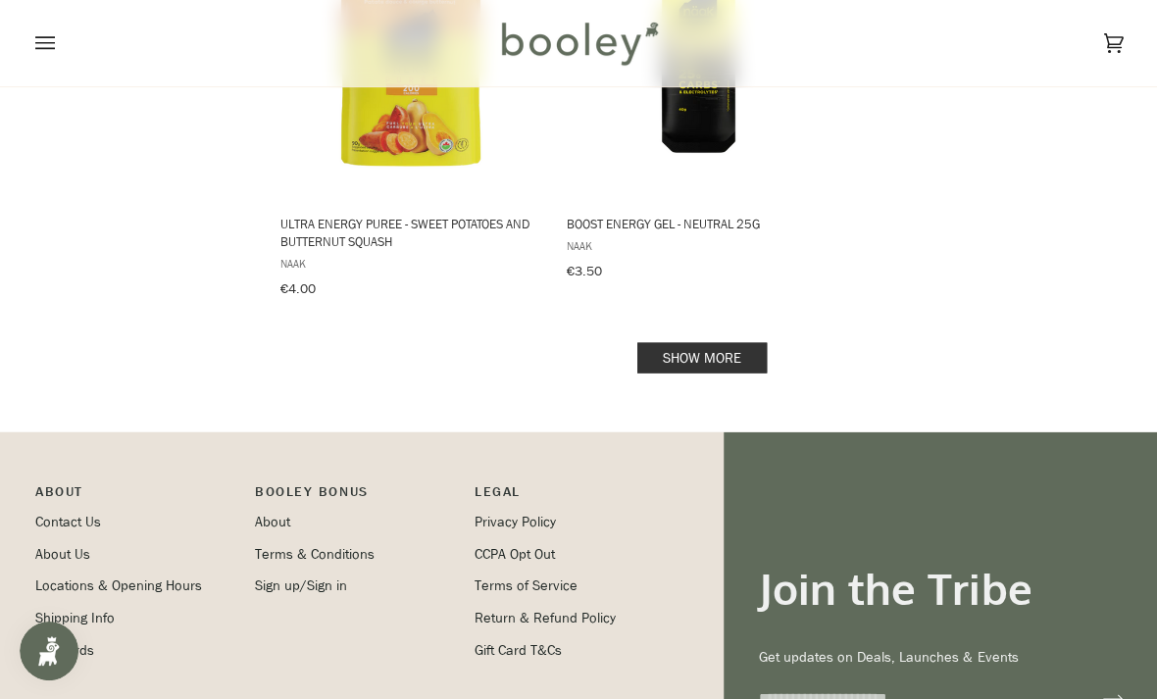
scroll to position [2960, 0]
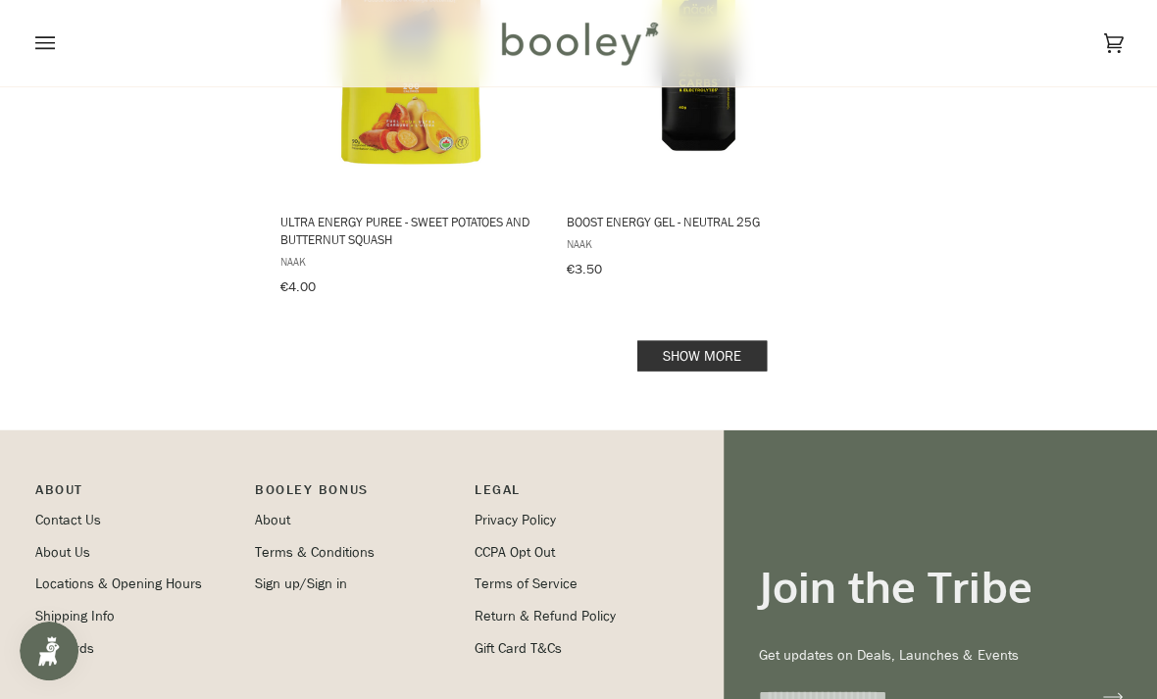
click at [738, 340] on link "Show more" at bounding box center [700, 355] width 129 height 30
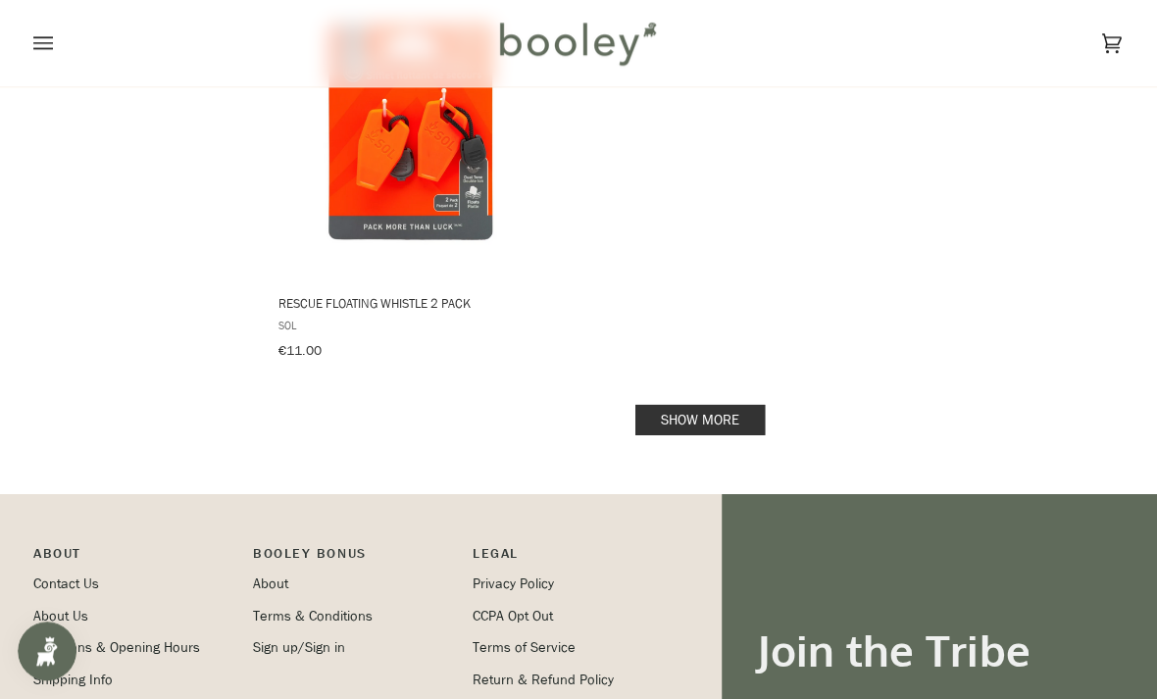
scroll to position [5812, 0]
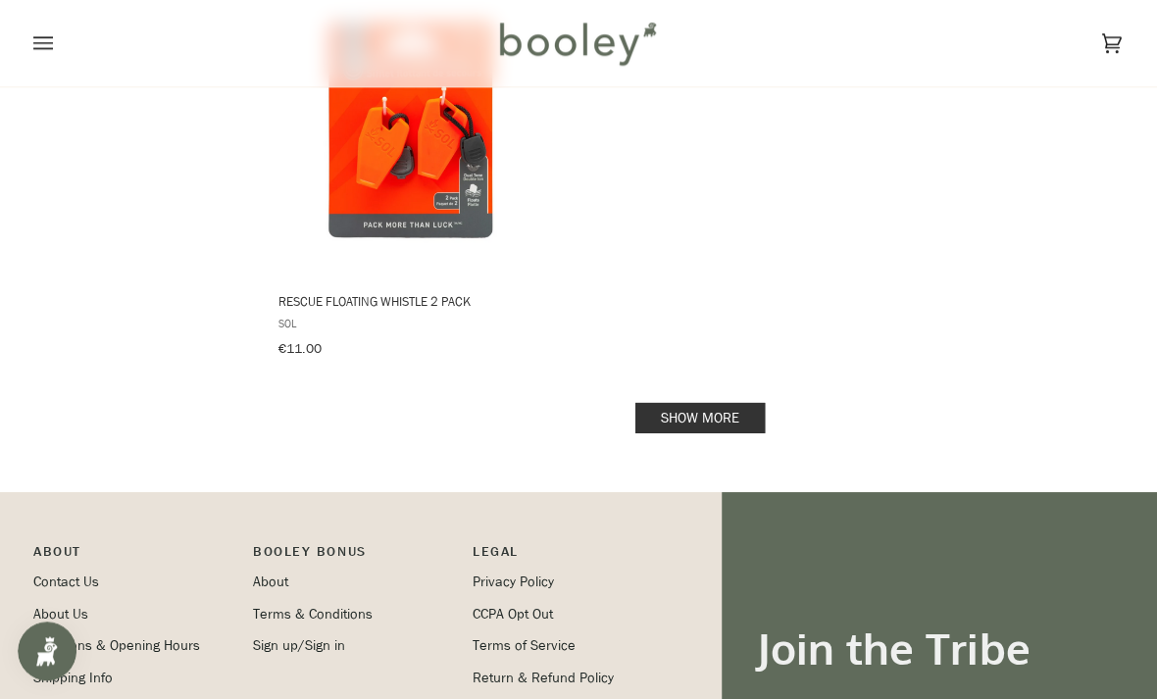
click at [740, 402] on link "Show more" at bounding box center [700, 417] width 129 height 30
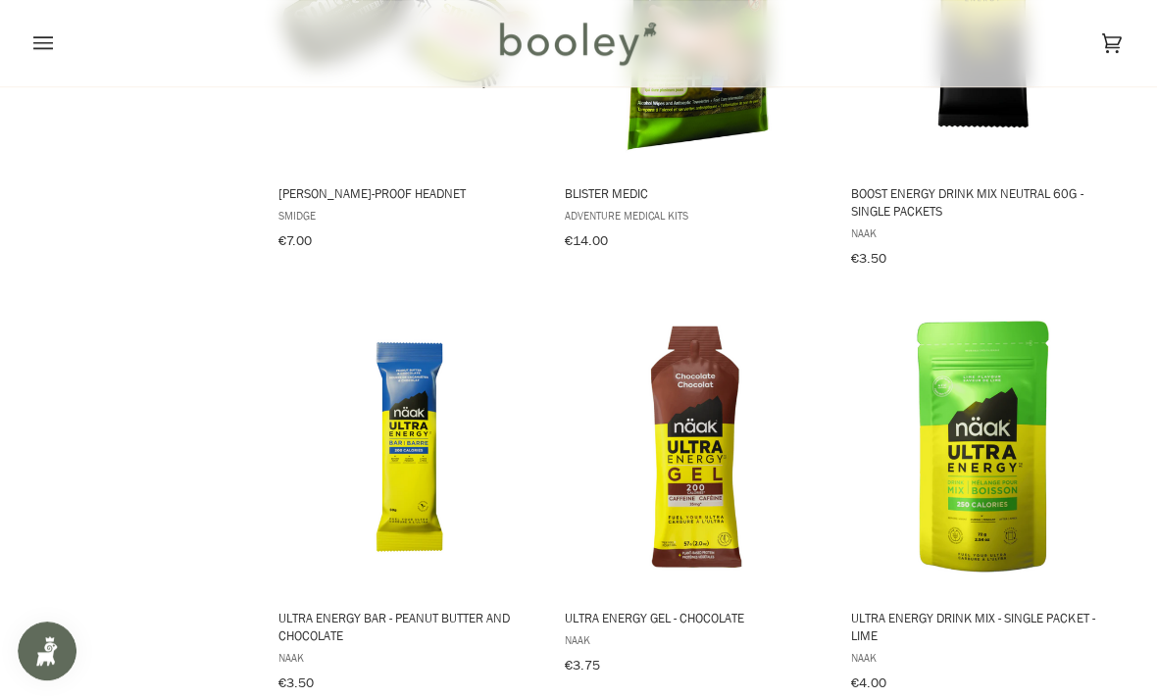
scroll to position [3143, 0]
